Goal: Transaction & Acquisition: Purchase product/service

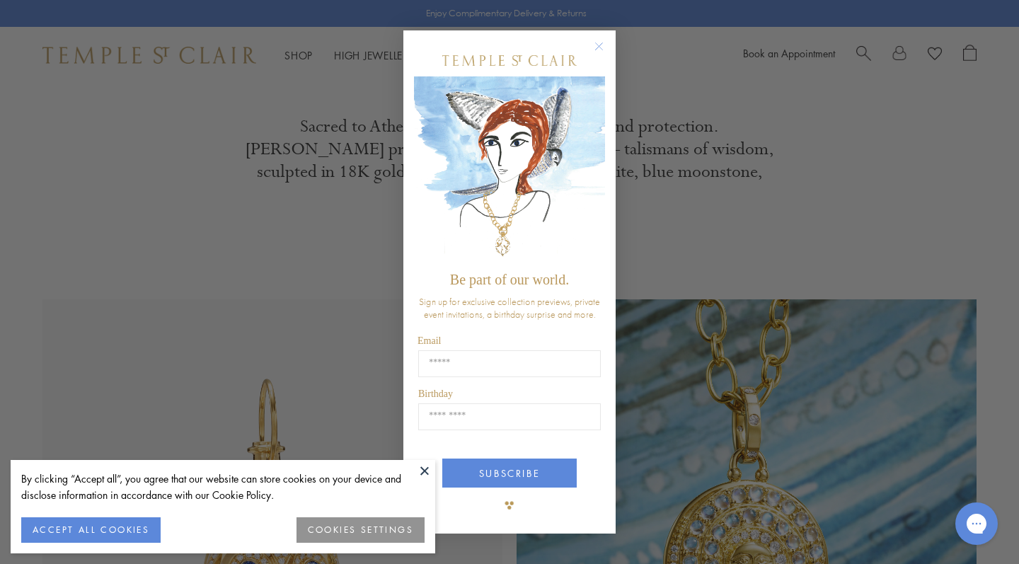
scroll to position [490, 0]
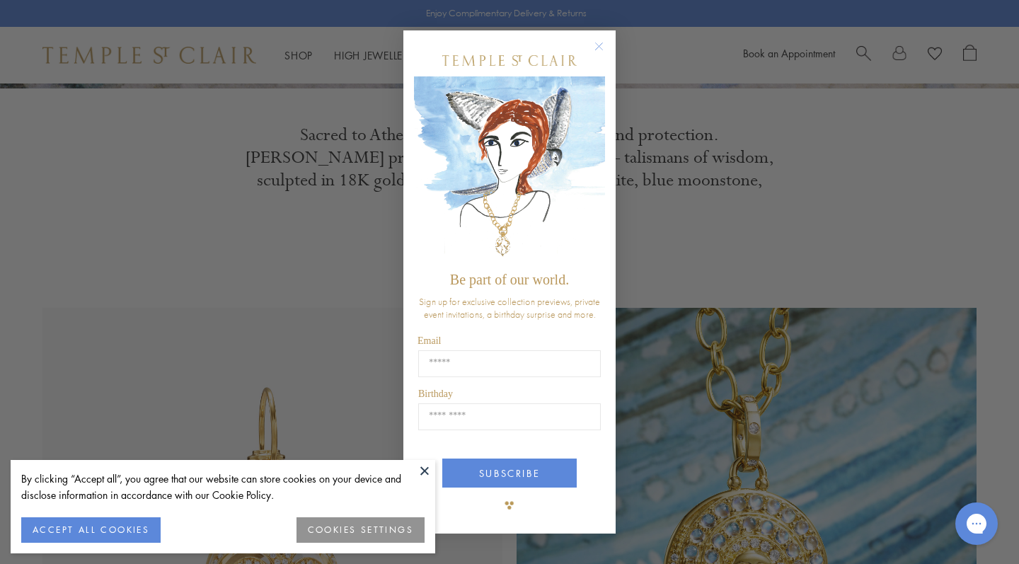
click at [596, 50] on circle "Close dialog" at bounding box center [599, 45] width 17 height 17
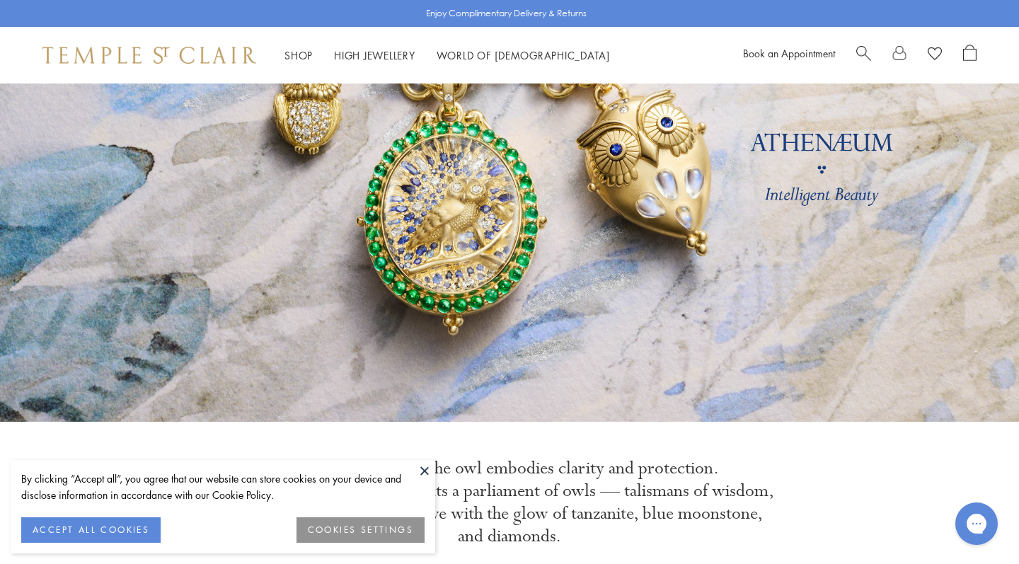
scroll to position [156, 0]
click at [425, 478] on button at bounding box center [424, 470] width 21 height 21
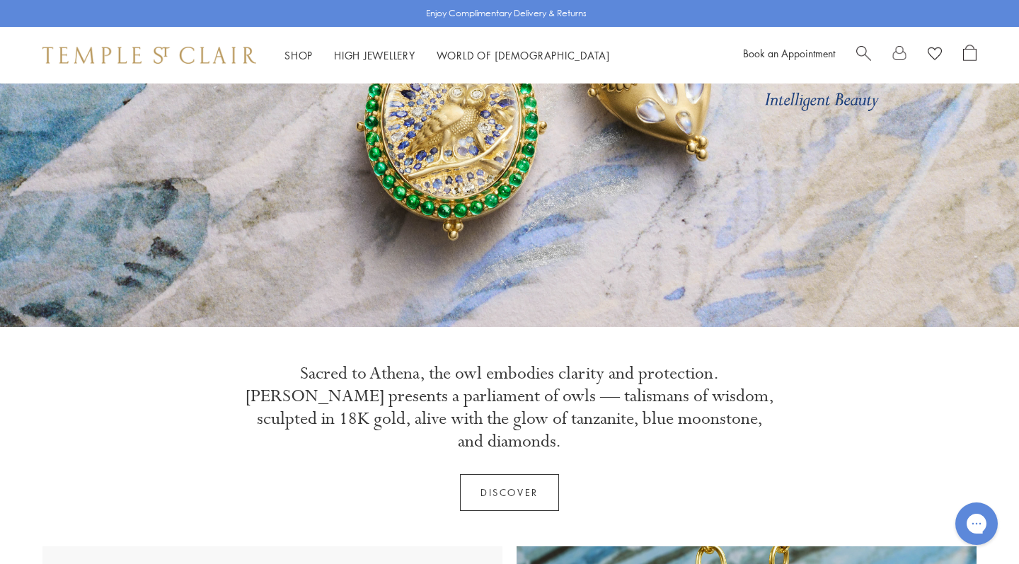
scroll to position [189, 0]
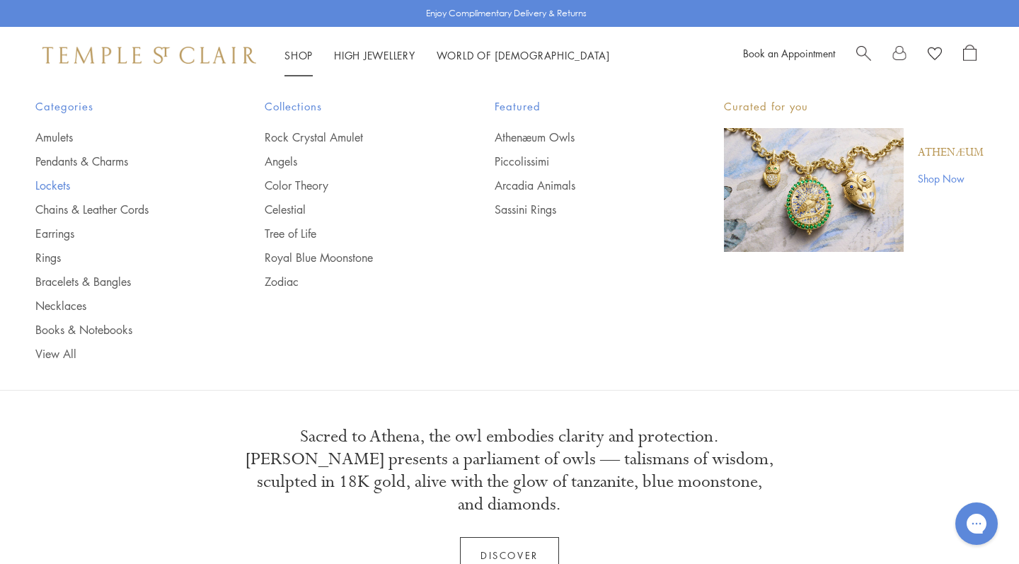
click at [57, 187] on link "Lockets" at bounding box center [121, 186] width 173 height 16
click at [118, 157] on link "Pendants & Charms" at bounding box center [121, 162] width 173 height 16
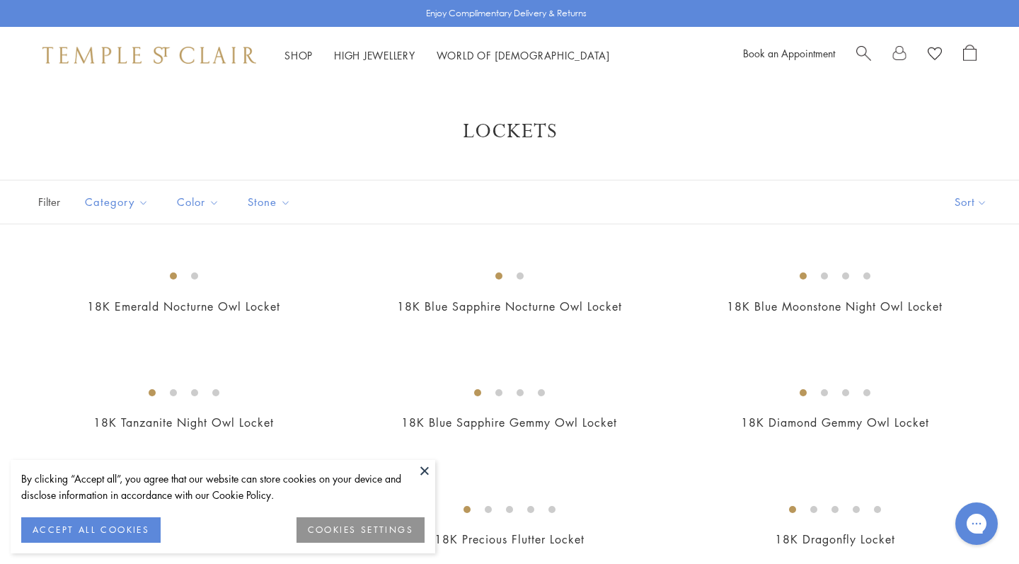
click at [433, 473] on button at bounding box center [424, 470] width 21 height 21
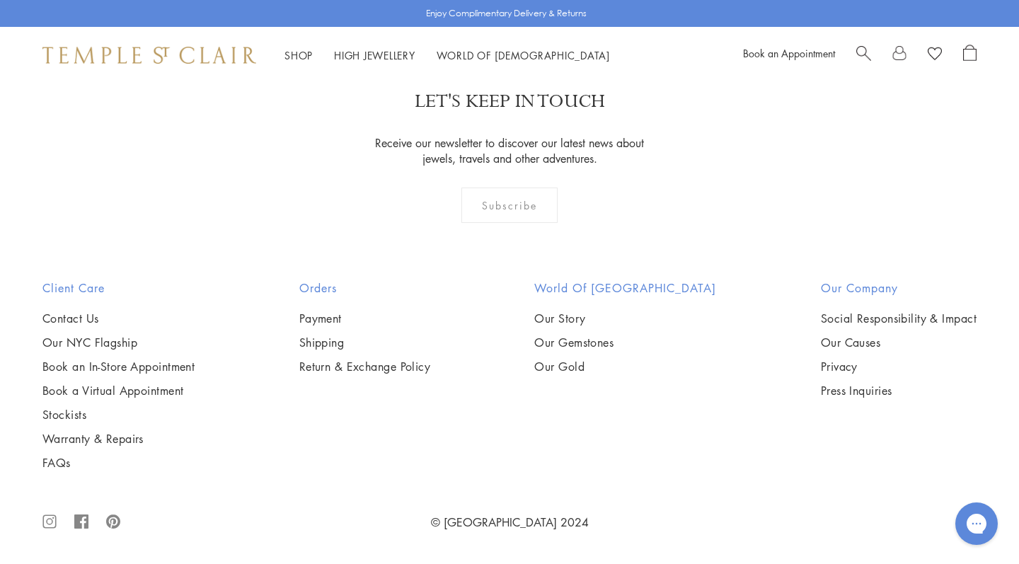
scroll to position [2391, 0]
click at [0, 0] on img at bounding box center [0, 0] width 0 height 0
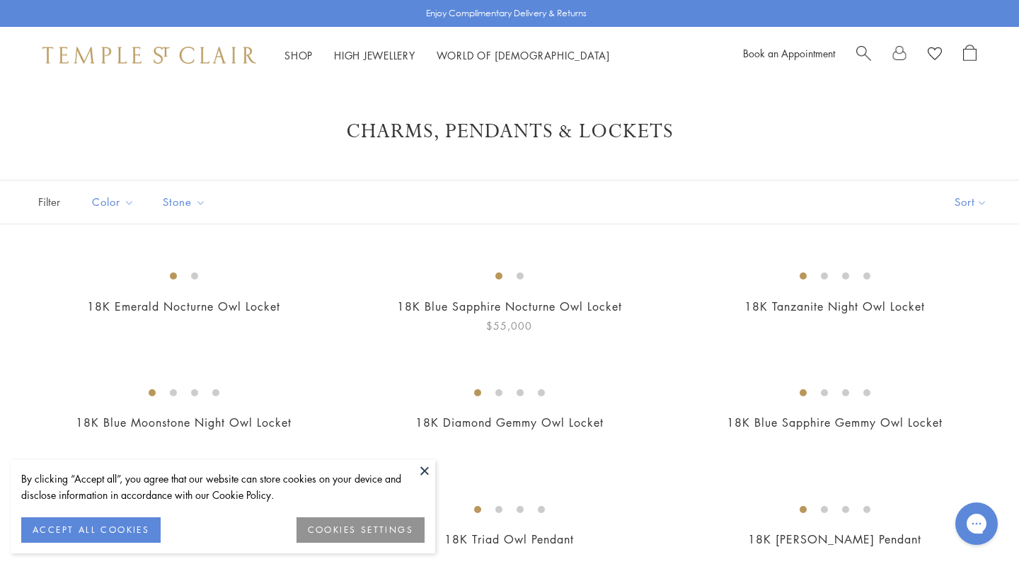
click at [0, 0] on img at bounding box center [0, 0] width 0 height 0
click at [425, 467] on button at bounding box center [424, 470] width 21 height 21
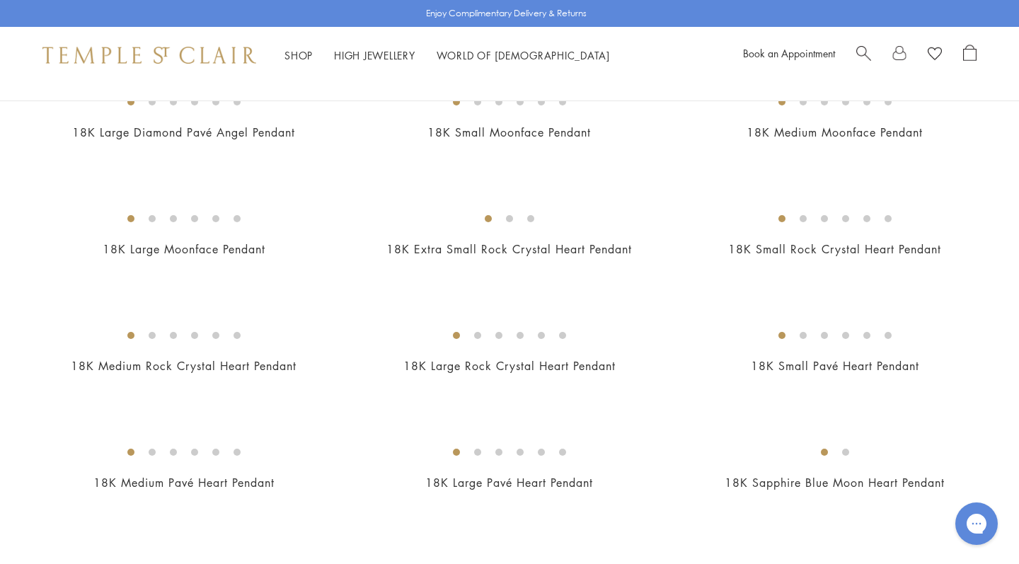
scroll to position [856, 0]
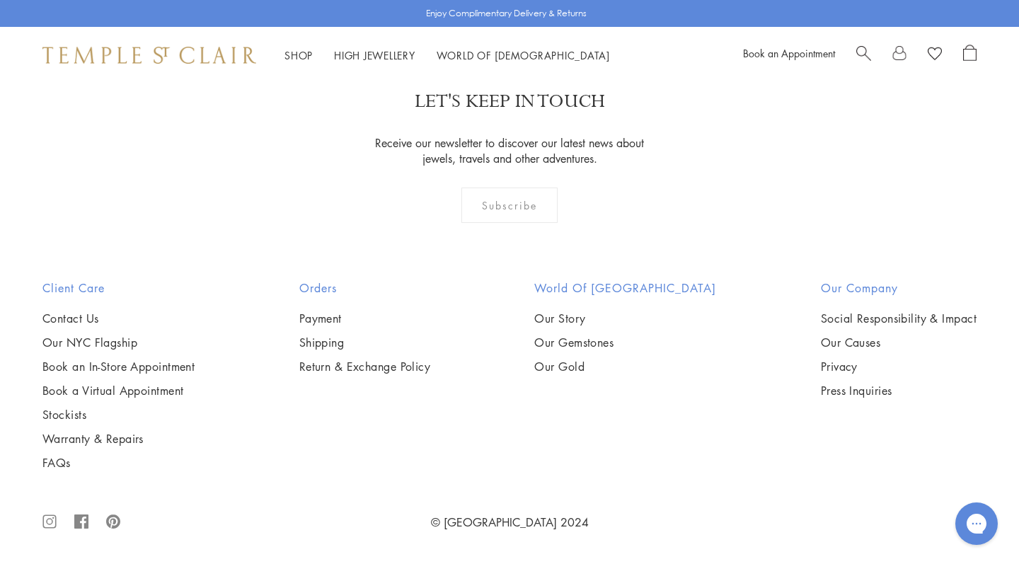
scroll to position [5601, 0]
click at [0, 0] on img at bounding box center [0, 0] width 0 height 0
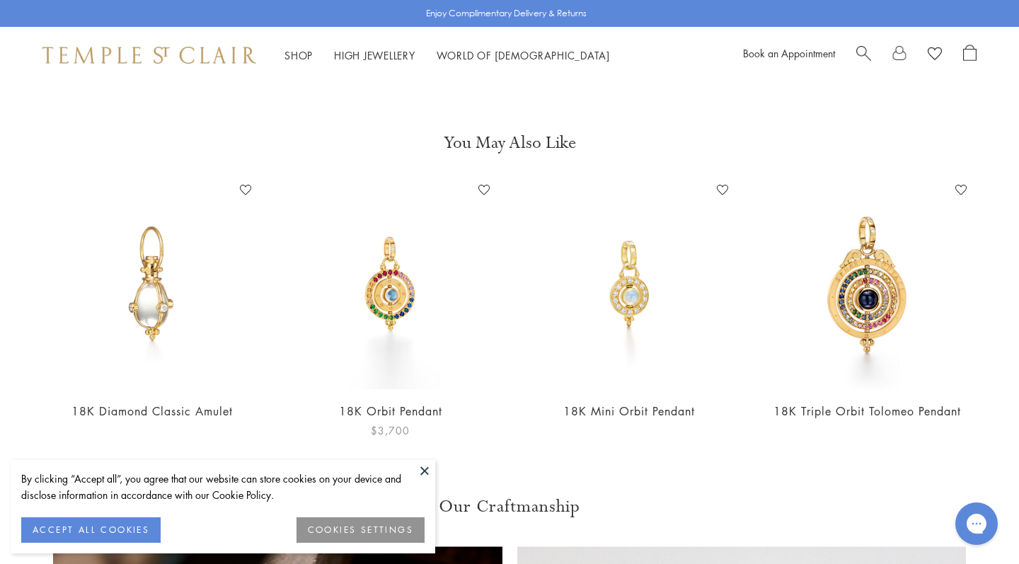
scroll to position [1058, 0]
